Goal: Information Seeking & Learning: Learn about a topic

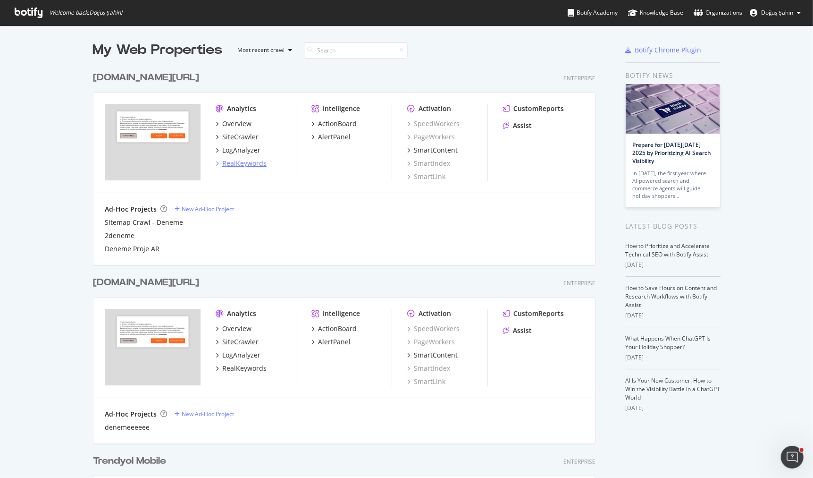
click at [245, 165] on div "RealKeywords" at bounding box center [244, 163] width 44 height 9
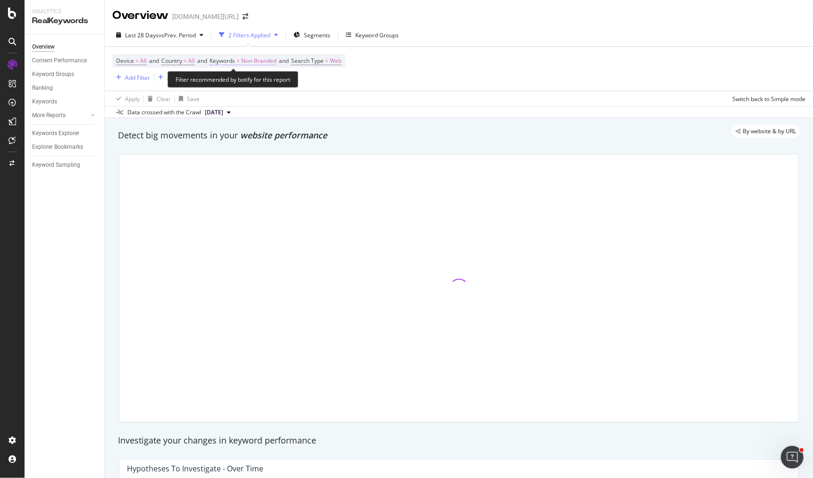
click at [263, 57] on span "Non-Branded" at bounding box center [258, 60] width 35 height 13
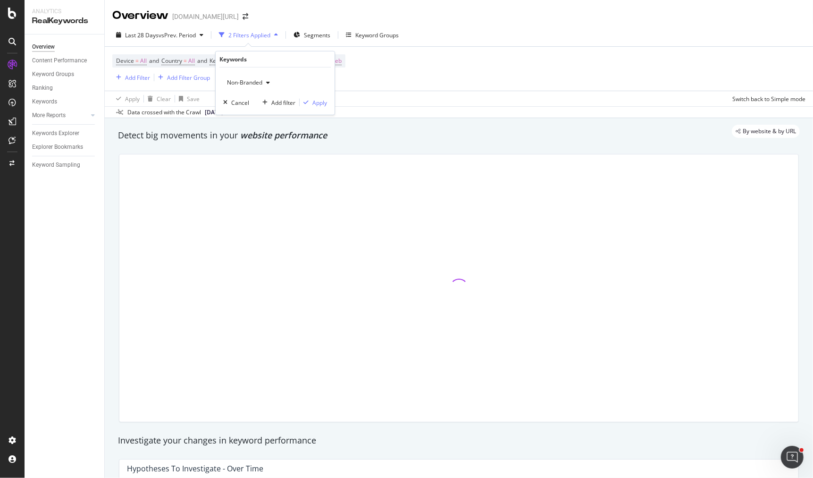
click at [260, 82] on span "Non-Branded" at bounding box center [242, 82] width 39 height 8
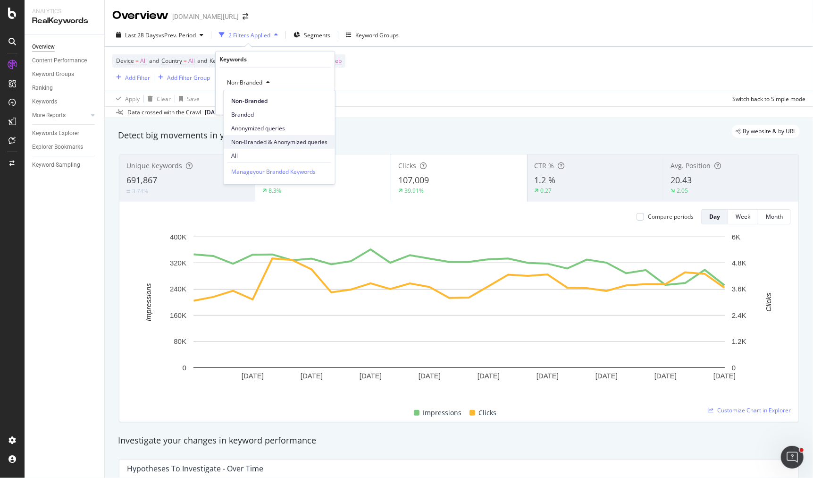
click at [266, 140] on span "Non-Branded & Anonymized queries" at bounding box center [279, 142] width 96 height 8
click at [320, 102] on div "Apply" at bounding box center [327, 102] width 15 height 8
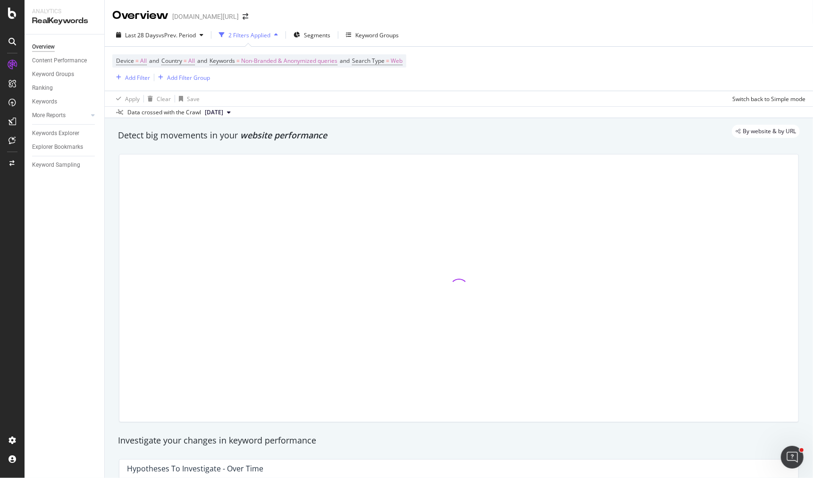
click at [187, 20] on div "[DOMAIN_NAME][URL]" at bounding box center [205, 16] width 67 height 9
click at [186, 32] on span "vs Prev. Period" at bounding box center [177, 35] width 37 height 8
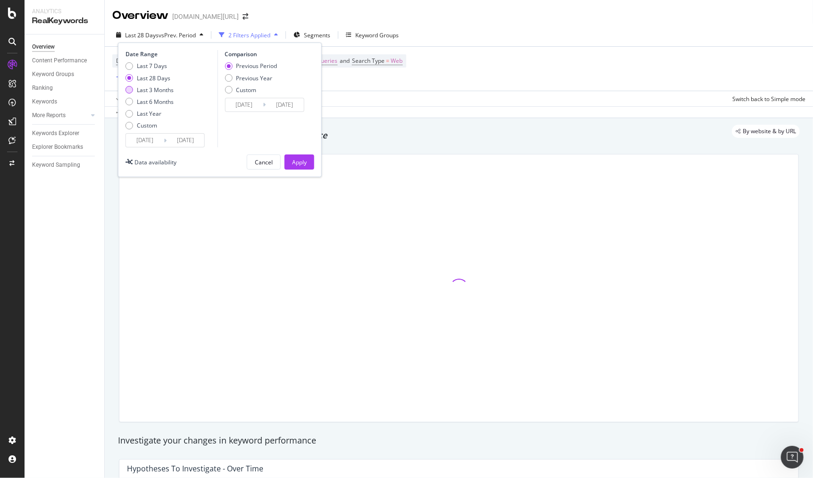
click at [163, 86] on div "Last 3 Months" at bounding box center [155, 90] width 37 height 8
type input "[DATE]"
click at [298, 166] on div "Apply" at bounding box center [299, 162] width 15 height 14
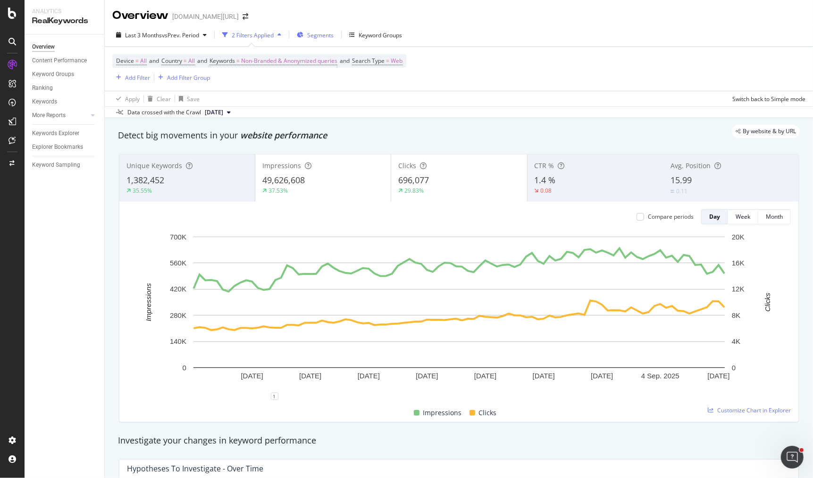
click at [324, 32] on span "Segments" at bounding box center [320, 35] width 26 height 8
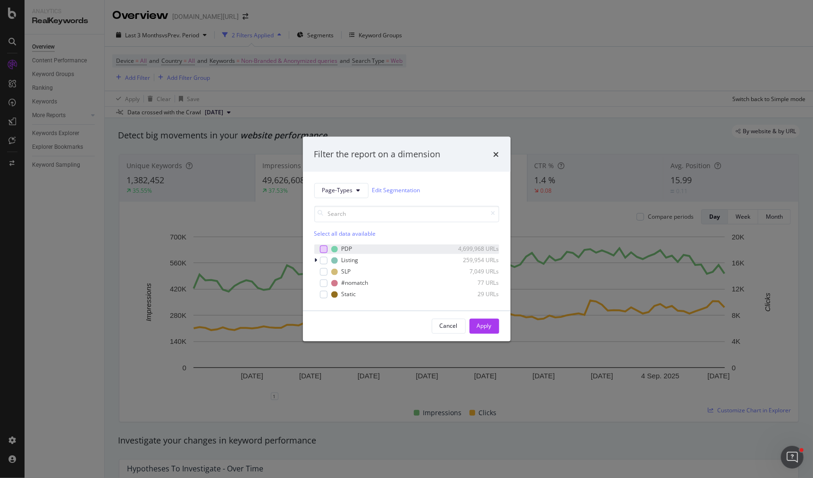
click at [323, 250] on div "modal" at bounding box center [324, 249] width 8 height 8
click at [489, 332] on div "Apply" at bounding box center [484, 326] width 15 height 14
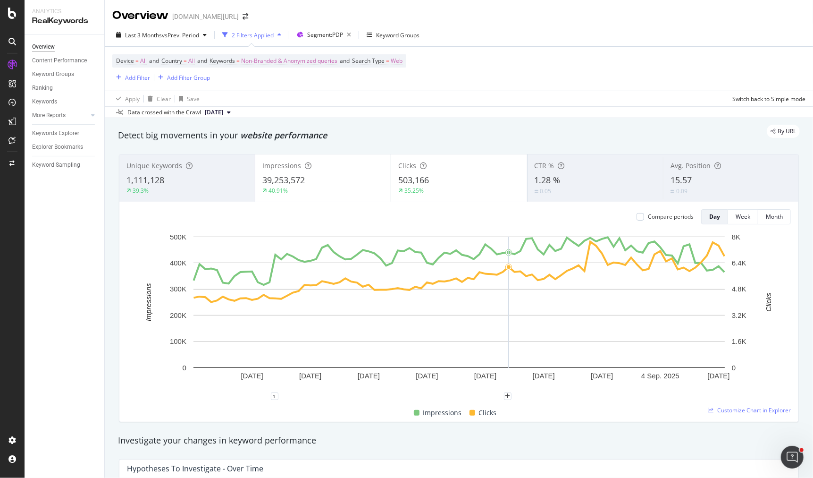
click at [538, 412] on div "Impressions Clicks" at bounding box center [455, 413] width 664 height 18
click at [182, 188] on div "39.3%" at bounding box center [187, 190] width 121 height 8
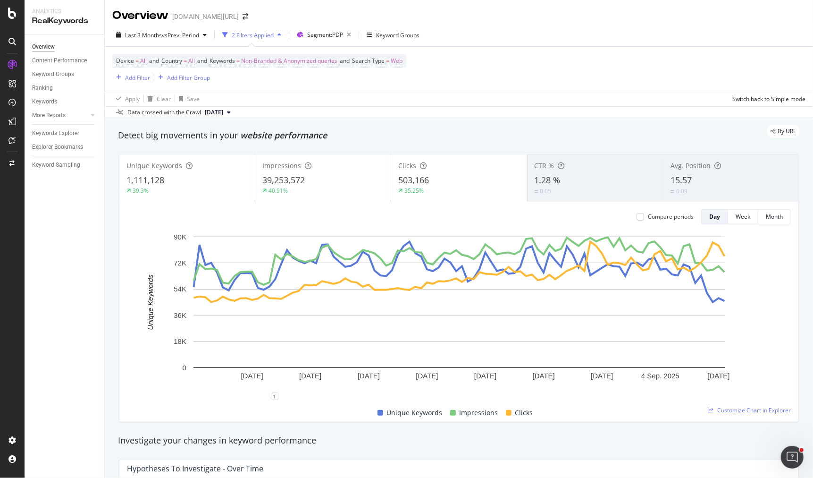
click at [182, 189] on div "39.3%" at bounding box center [187, 190] width 121 height 8
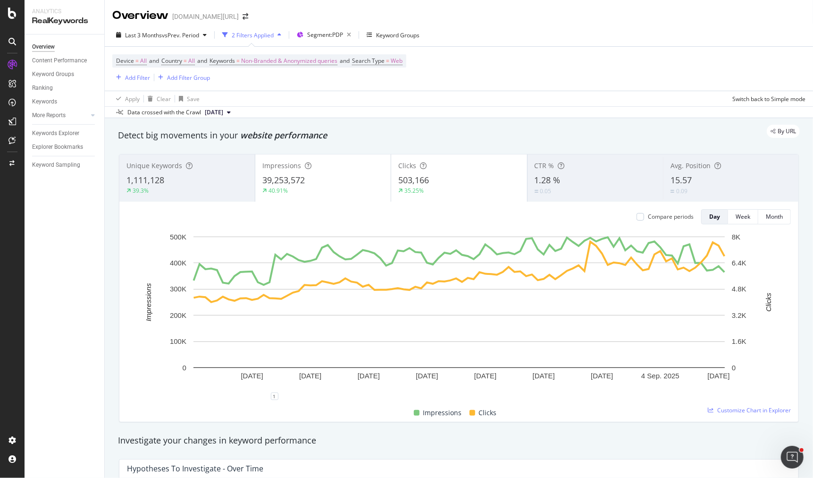
click at [326, 180] on div "39,253,572" at bounding box center [322, 180] width 121 height 12
